Goal: Transaction & Acquisition: Purchase product/service

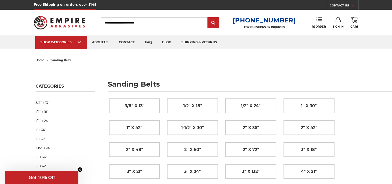
click at [357, 21] on use at bounding box center [354, 20] width 6 height 6
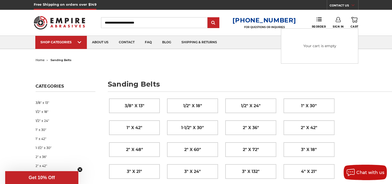
click at [233, 81] on h1 "sanding belts" at bounding box center [268, 86] width 321 height 11
click at [65, 24] on img at bounding box center [60, 23] width 52 height 20
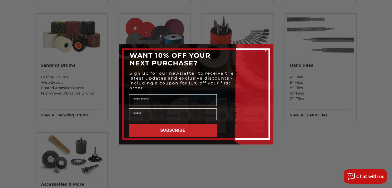
scroll to position [464, 0]
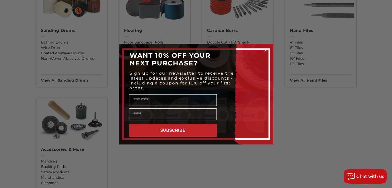
click at [313, 156] on div "Close dialog WANT 10% OFF YOUR NEXT PURCHASE? Sign up for our newsletter to rec…" at bounding box center [196, 94] width 392 height 188
click at [267, 51] on circle "Close dialog" at bounding box center [265, 50] width 5 height 5
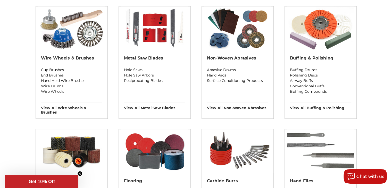
scroll to position [309, 0]
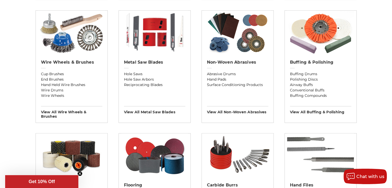
click at [136, 58] on div "Metal Saw Blades Hole Saws Hole Saw Arbors Reciprocating Blades View All metal …" at bounding box center [155, 85] width 72 height 59
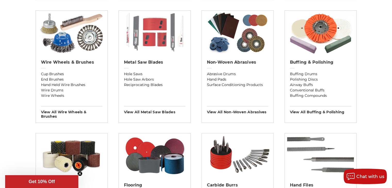
click at [160, 38] on img at bounding box center [154, 33] width 67 height 44
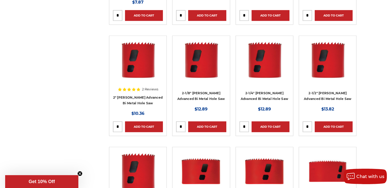
scroll to position [386, 0]
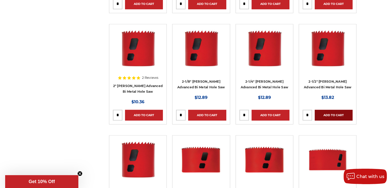
click at [336, 113] on link "Add to Cart" at bounding box center [334, 115] width 38 height 11
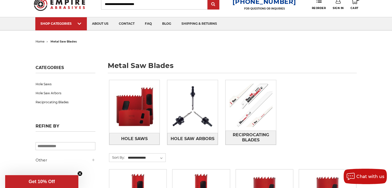
scroll to position [0, 0]
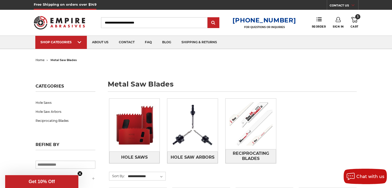
click at [71, 17] on img at bounding box center [60, 23] width 52 height 20
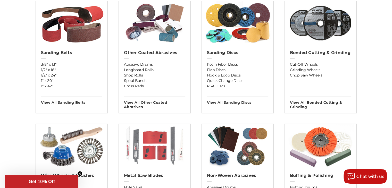
scroll to position [129, 0]
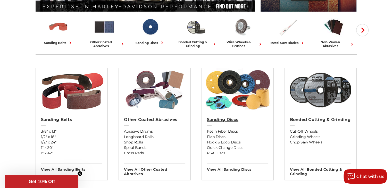
click at [222, 121] on h2 "Sanding Discs" at bounding box center [237, 119] width 61 height 5
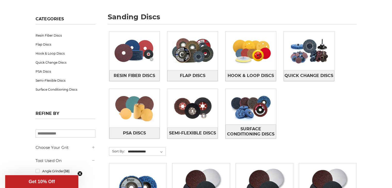
scroll to position [77, 0]
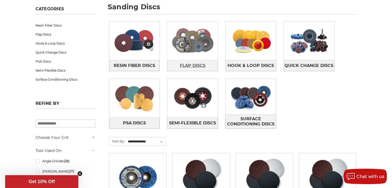
click at [192, 63] on span "Flap Discs" at bounding box center [193, 65] width 26 height 9
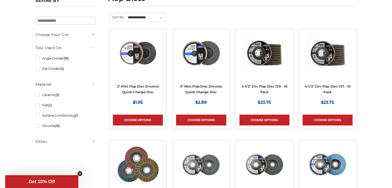
scroll to position [103, 0]
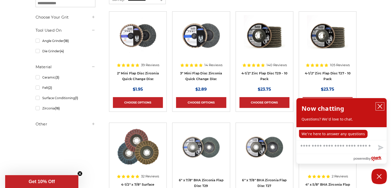
click at [381, 106] on icon "close chatbox" at bounding box center [379, 106] width 5 height 5
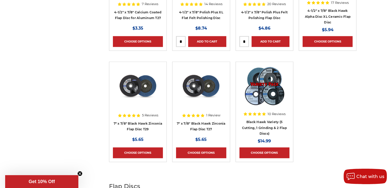
scroll to position [618, 0]
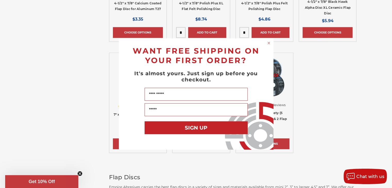
click at [269, 42] on circle "Close dialog" at bounding box center [268, 43] width 5 height 5
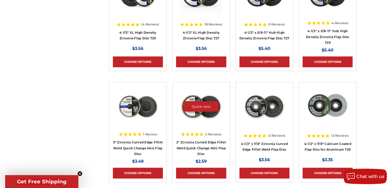
scroll to position [386, 0]
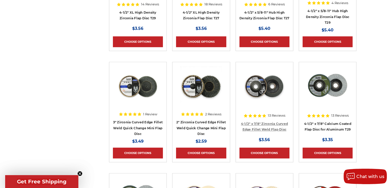
click at [270, 123] on link "4-1/2" x 7/8" Zirconia Curved Edge Fillet Weld Flap Disc" at bounding box center [264, 127] width 47 height 10
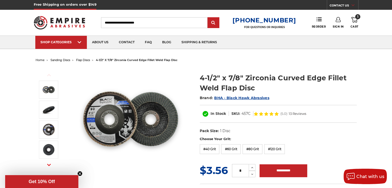
click at [61, 23] on img at bounding box center [60, 23] width 52 height 20
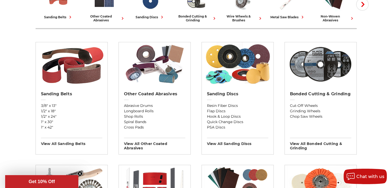
scroll to position [155, 0]
click at [225, 92] on h2 "Sanding Discs" at bounding box center [237, 93] width 61 height 5
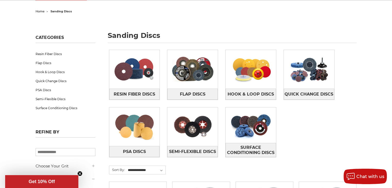
scroll to position [52, 0]
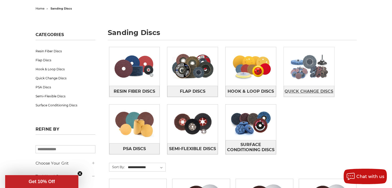
click at [313, 90] on span "Quick Change Discs" at bounding box center [308, 91] width 49 height 9
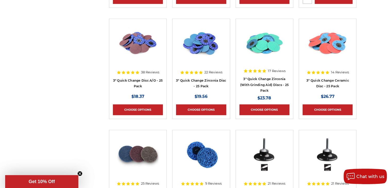
scroll to position [515, 0]
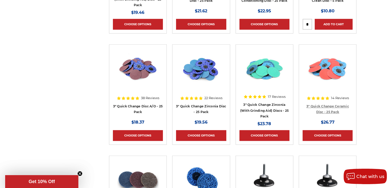
click at [338, 105] on link "3" Quick Change Ceramic Disc - 25 Pack" at bounding box center [327, 109] width 43 height 10
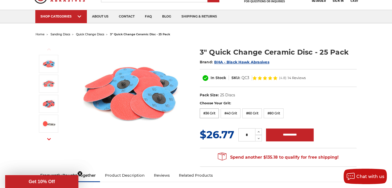
click at [207, 112] on label "#36 Grit" at bounding box center [209, 113] width 19 height 10
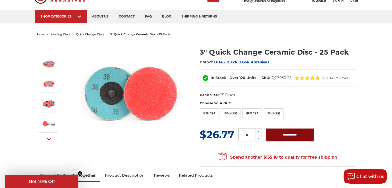
click at [279, 135] on input "**********" at bounding box center [290, 135] width 48 height 13
type input "**********"
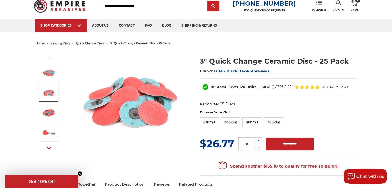
scroll to position [26, 0]
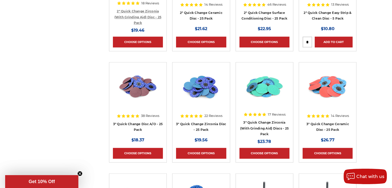
scroll to position [506, 0]
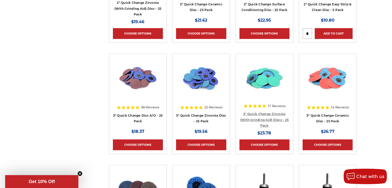
click at [270, 113] on link "3" Quick Change Zirconia (With Grinding Aid) Discs - 25 Pack" at bounding box center [264, 119] width 49 height 15
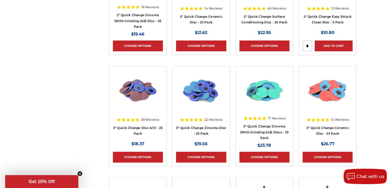
scroll to position [506, 0]
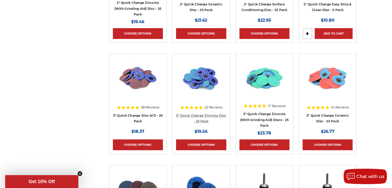
click at [193, 115] on link "3" Quick Change Zirconia Disc - 25 Pack" at bounding box center [201, 119] width 50 height 10
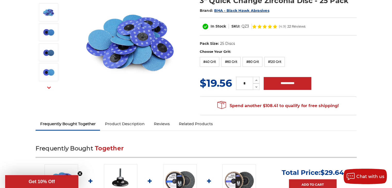
scroll to position [52, 0]
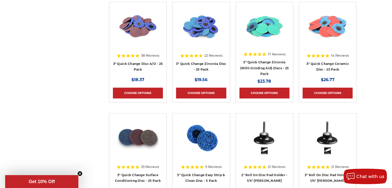
scroll to position [557, 0]
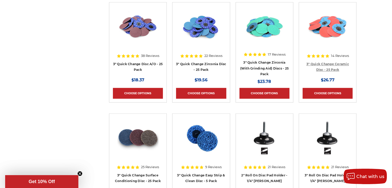
click at [333, 64] on link "3" Quick Change Ceramic Disc - 25 Pack" at bounding box center [327, 67] width 43 height 10
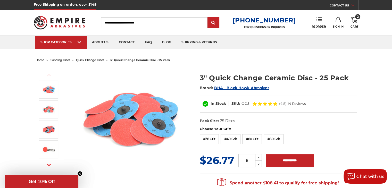
click at [357, 21] on use at bounding box center [354, 20] width 6 height 6
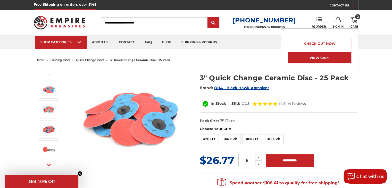
click at [307, 60] on link "View Cart" at bounding box center [319, 58] width 63 height 12
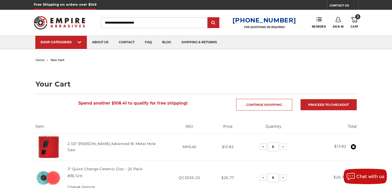
click at [67, 22] on img at bounding box center [60, 23] width 52 height 20
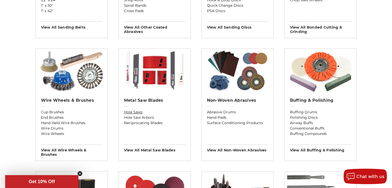
scroll to position [283, 0]
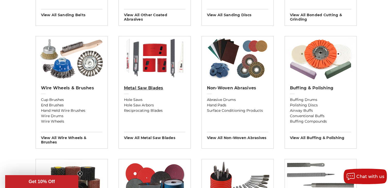
click at [147, 90] on link "Metal Saw Blades" at bounding box center [154, 92] width 61 height 12
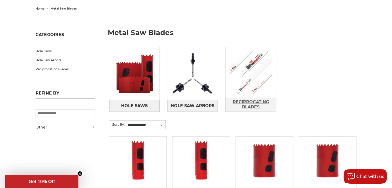
click at [257, 104] on span "Reciprocating Blades" at bounding box center [251, 105] width 50 height 14
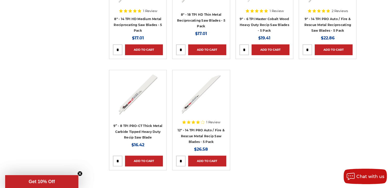
scroll to position [618, 0]
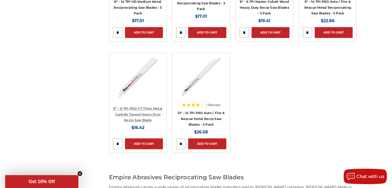
click at [139, 109] on link "9” - 8 TPI PRO-CT Thick Metal Carbide Tipped Heavy Duty Recip Saw Blade" at bounding box center [137, 114] width 49 height 15
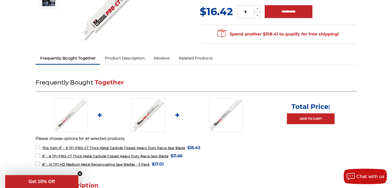
scroll to position [52, 0]
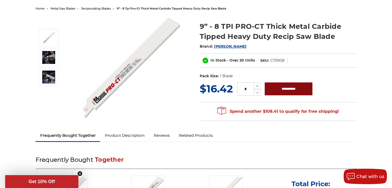
click at [274, 88] on input "**********" at bounding box center [289, 88] width 48 height 13
type input "**********"
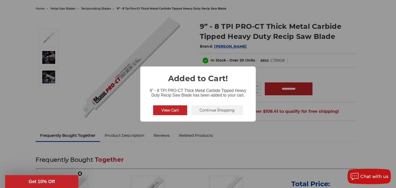
click at [206, 110] on button "Continue Shopping" at bounding box center [217, 110] width 52 height 10
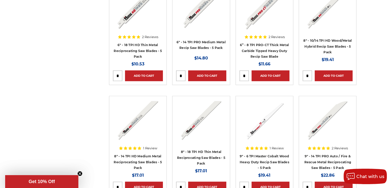
scroll to position [438, 0]
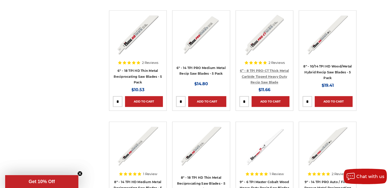
click at [278, 75] on link "6” - 8 TPI PRO-CT Thick Metal Carbide Tipped Heavy Duty Recip Saw Blade" at bounding box center [264, 76] width 49 height 15
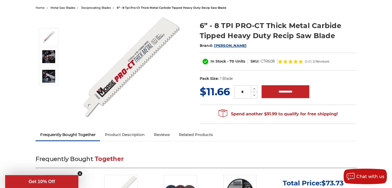
scroll to position [52, 0]
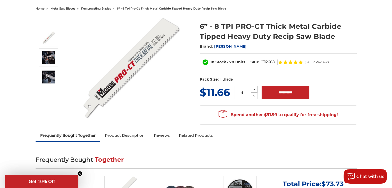
click at [255, 90] on use at bounding box center [254, 89] width 2 height 1
type input "*"
click at [278, 93] on input "**********" at bounding box center [285, 92] width 48 height 13
type input "**********"
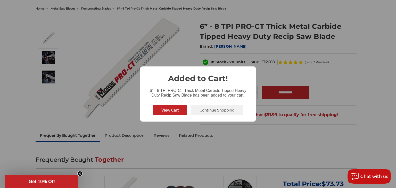
click at [224, 110] on button "Continue Shopping" at bounding box center [217, 110] width 52 height 10
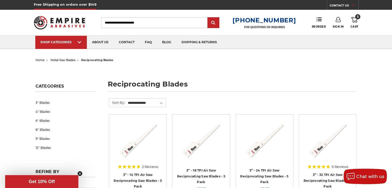
click at [63, 21] on img at bounding box center [60, 23] width 52 height 20
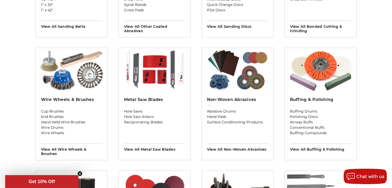
scroll to position [283, 0]
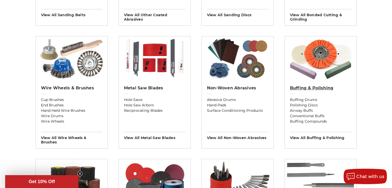
click at [319, 89] on h2 "Buffing & Polishing" at bounding box center [320, 88] width 61 height 5
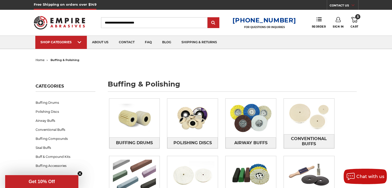
click at [357, 18] on span "5" at bounding box center [357, 16] width 5 height 5
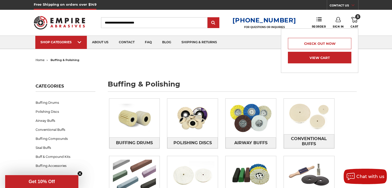
click at [311, 57] on link "View Cart" at bounding box center [319, 58] width 63 height 12
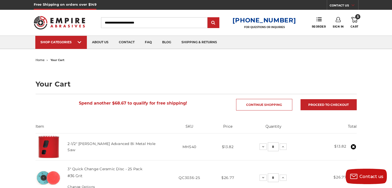
click at [66, 22] on img at bounding box center [60, 23] width 52 height 20
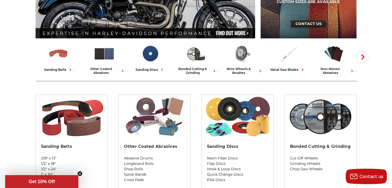
scroll to position [103, 0]
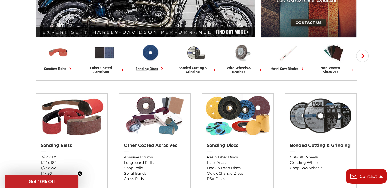
click at [154, 67] on div "sanding discs" at bounding box center [149, 68] width 29 height 5
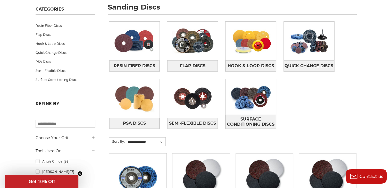
scroll to position [77, 0]
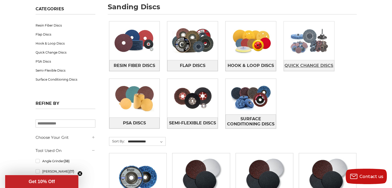
click at [300, 68] on span "Quick Change Discs" at bounding box center [308, 65] width 49 height 9
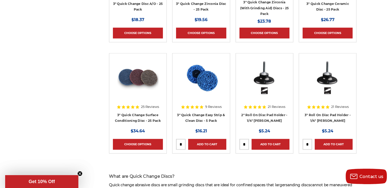
scroll to position [618, 0]
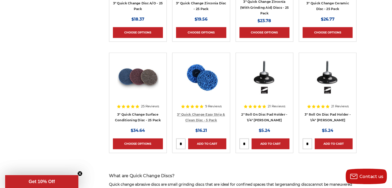
click at [208, 118] on link "3" Quick Change Easy Strip & Clean Disc - 5 Pack" at bounding box center [201, 118] width 48 height 10
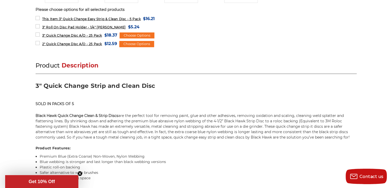
scroll to position [283, 0]
